Goal: Find specific page/section: Find specific page/section

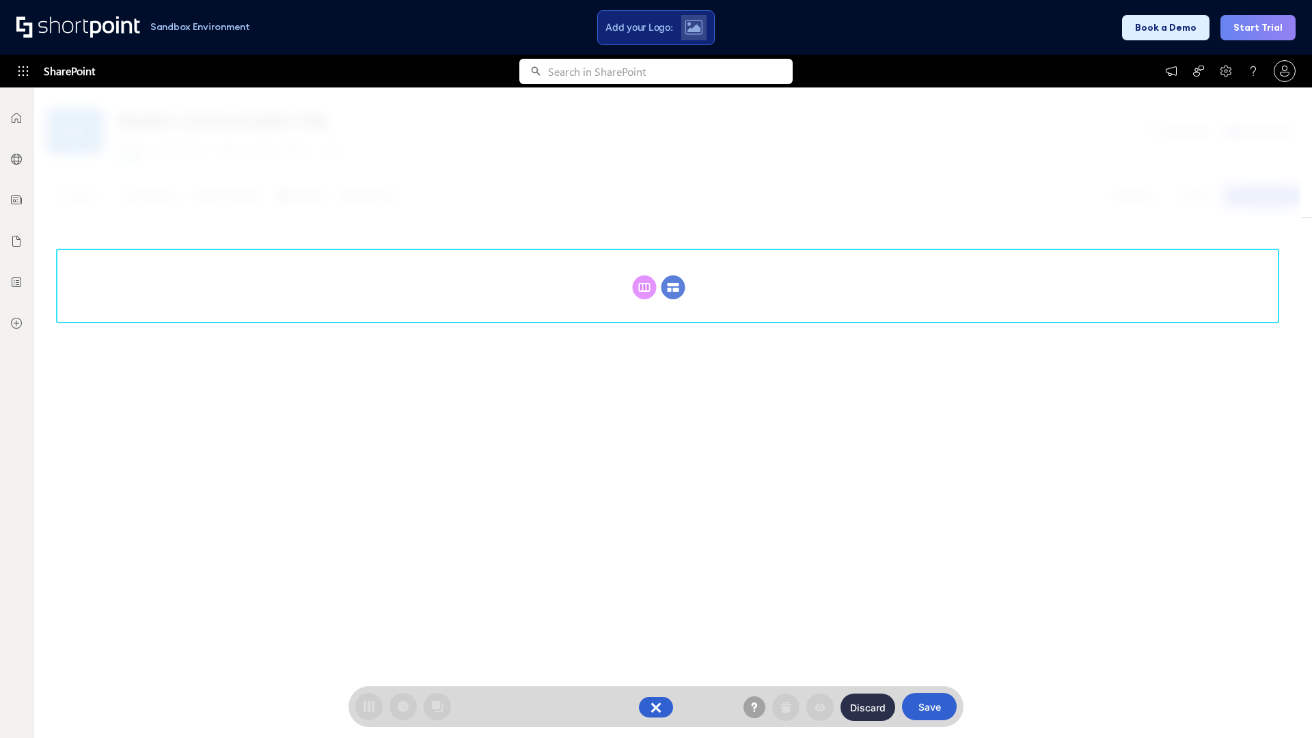
click at [673, 287] on circle at bounding box center [674, 287] width 24 height 24
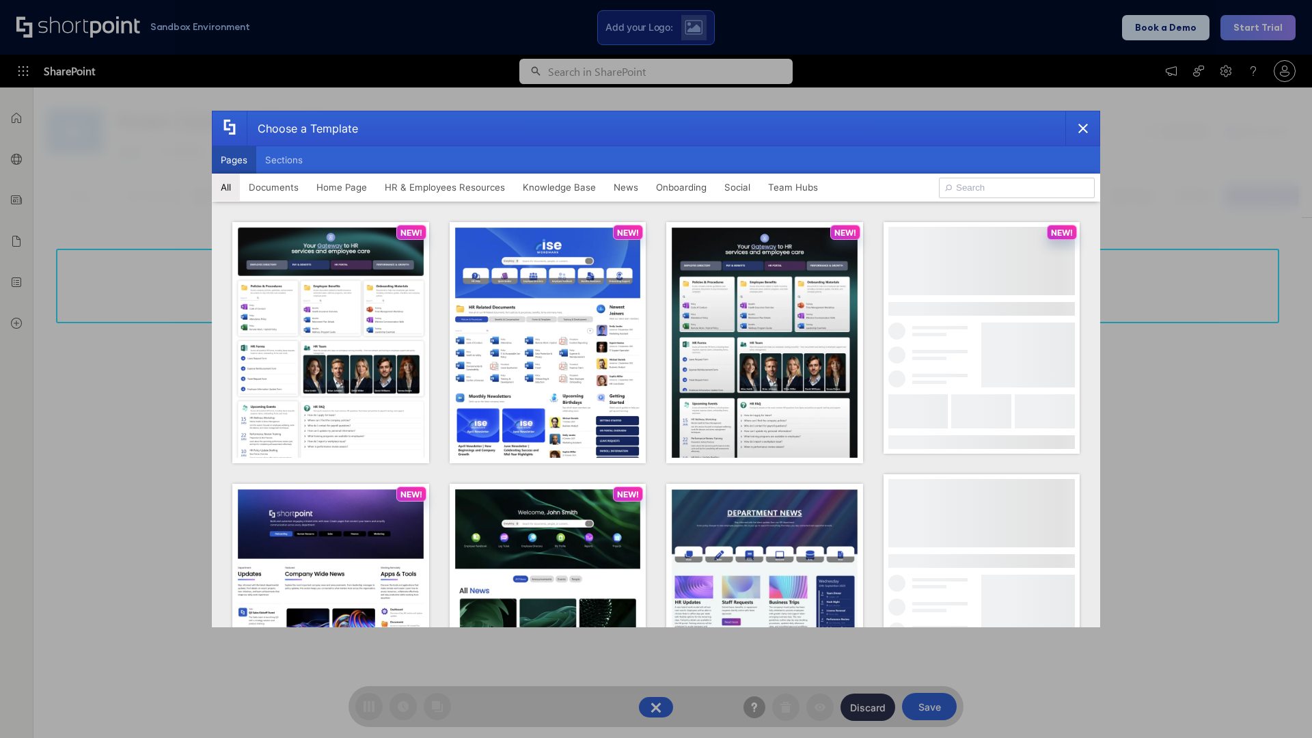
click at [234, 160] on button "Pages" at bounding box center [234, 159] width 44 height 27
type input "HR 2"
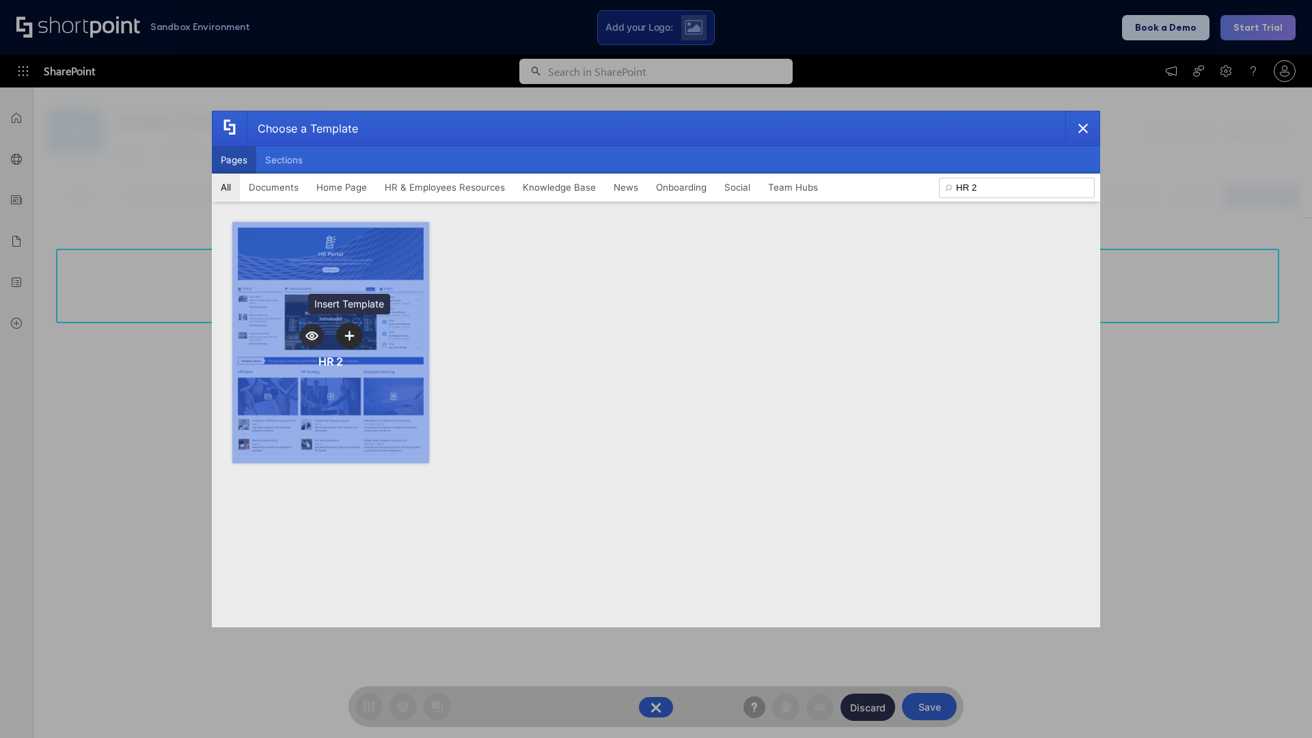
click at [349, 336] on icon "template selector" at bounding box center [349, 336] width 10 height 10
